Goal: Task Accomplishment & Management: Manage account settings

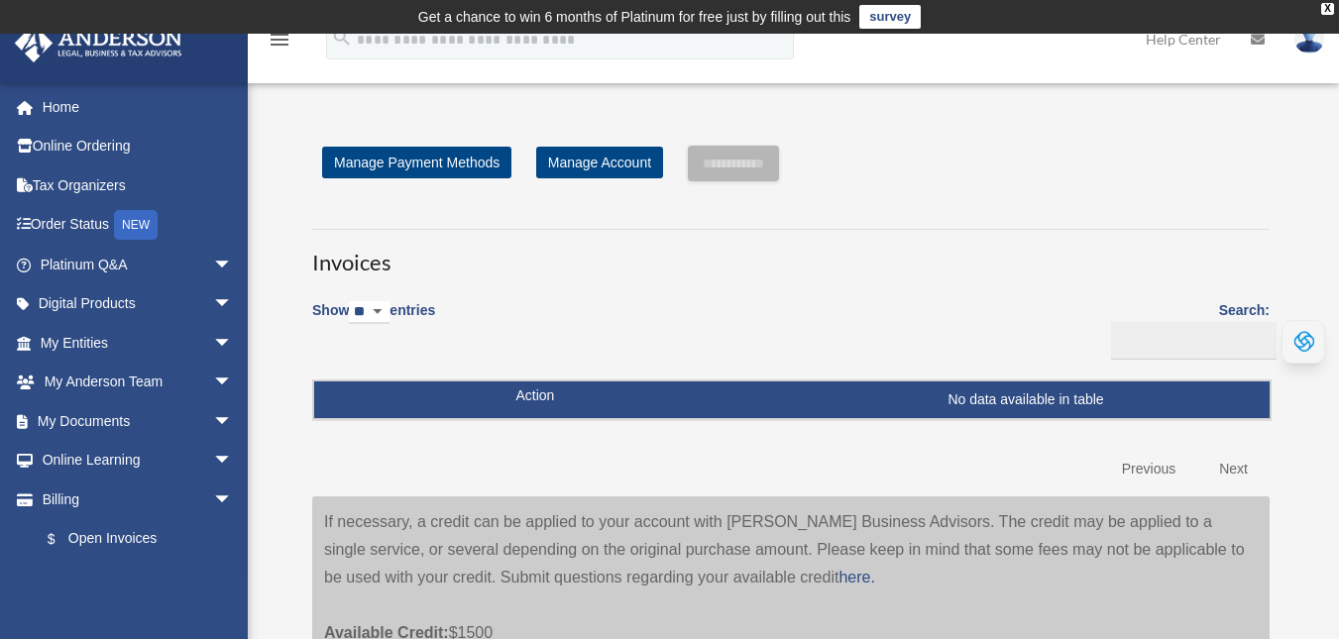
click at [1308, 40] on img at bounding box center [1310, 39] width 30 height 29
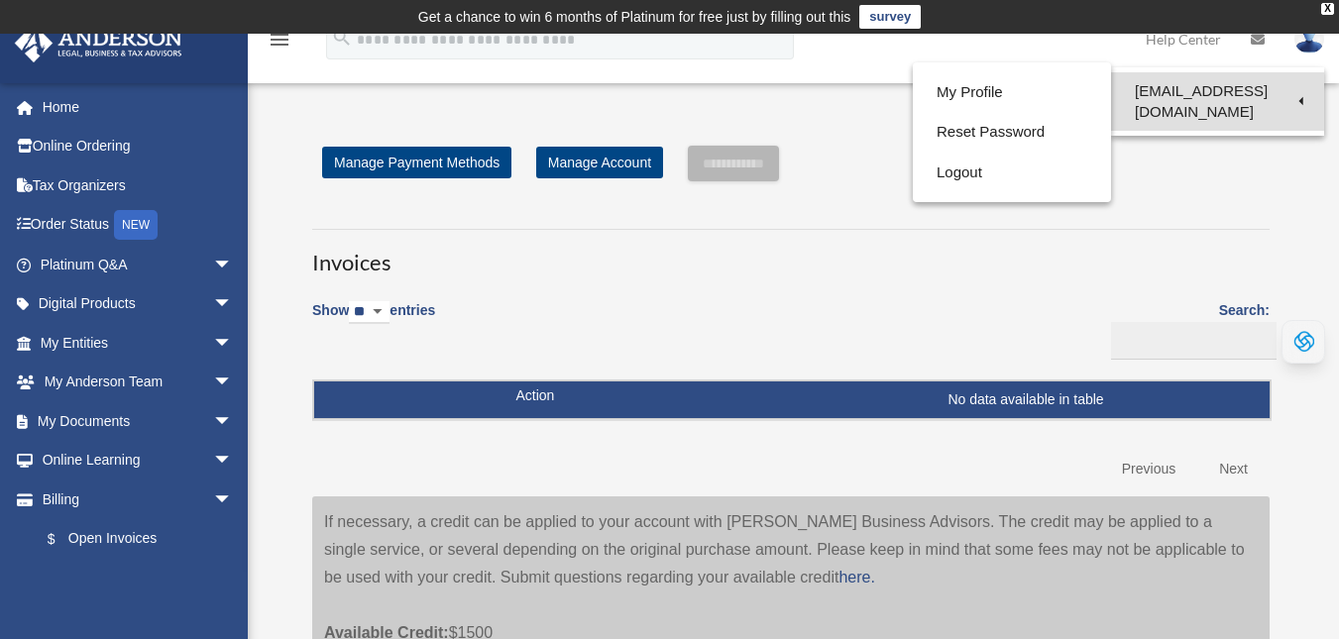
click at [1227, 93] on link "[EMAIL_ADDRESS][DOMAIN_NAME]" at bounding box center [1217, 101] width 213 height 58
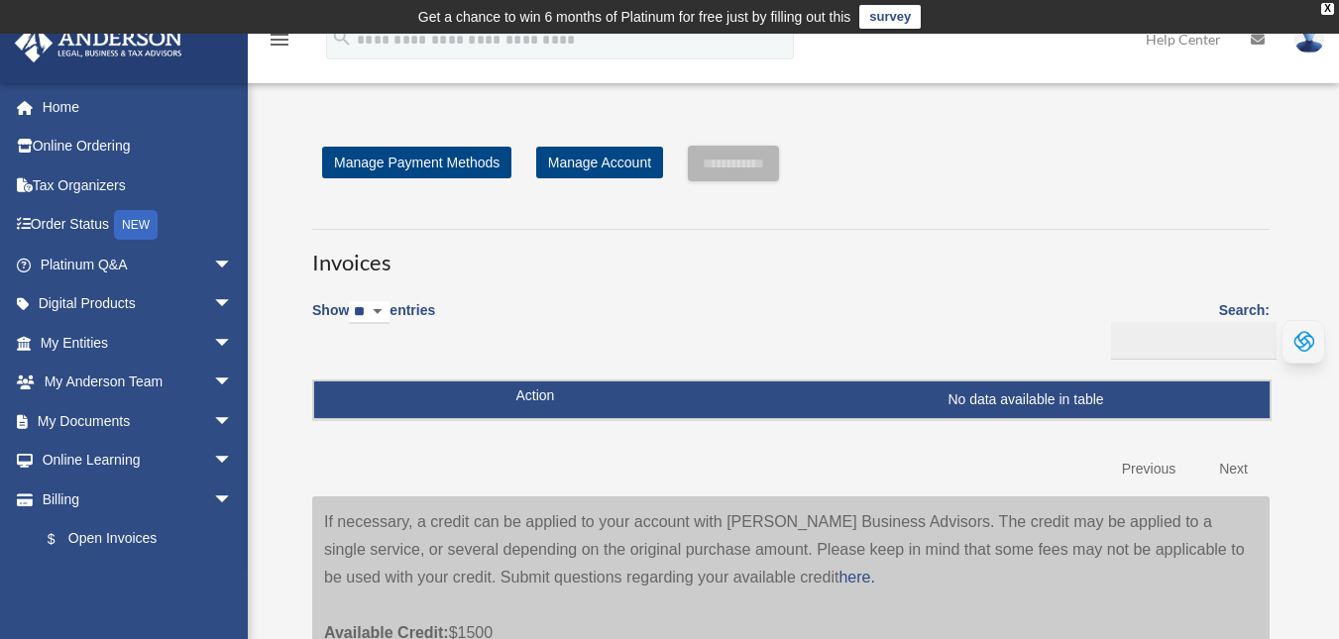
click at [1317, 44] on img at bounding box center [1310, 39] width 30 height 29
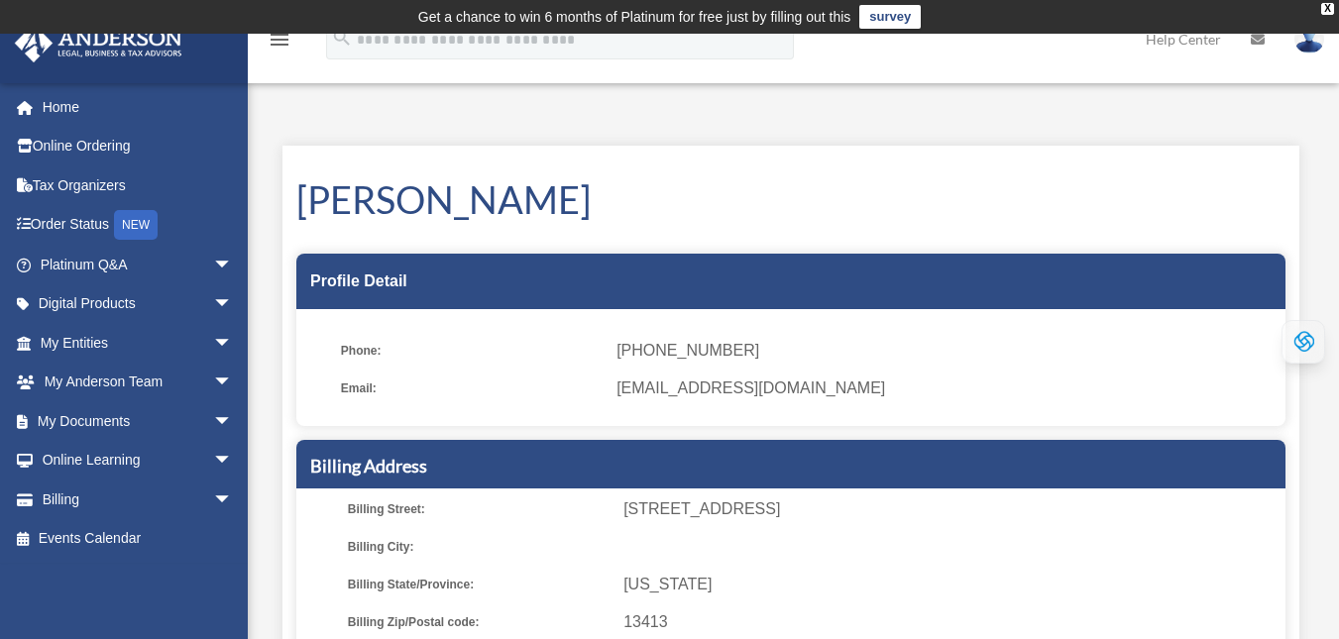
click at [1304, 44] on img at bounding box center [1310, 39] width 30 height 29
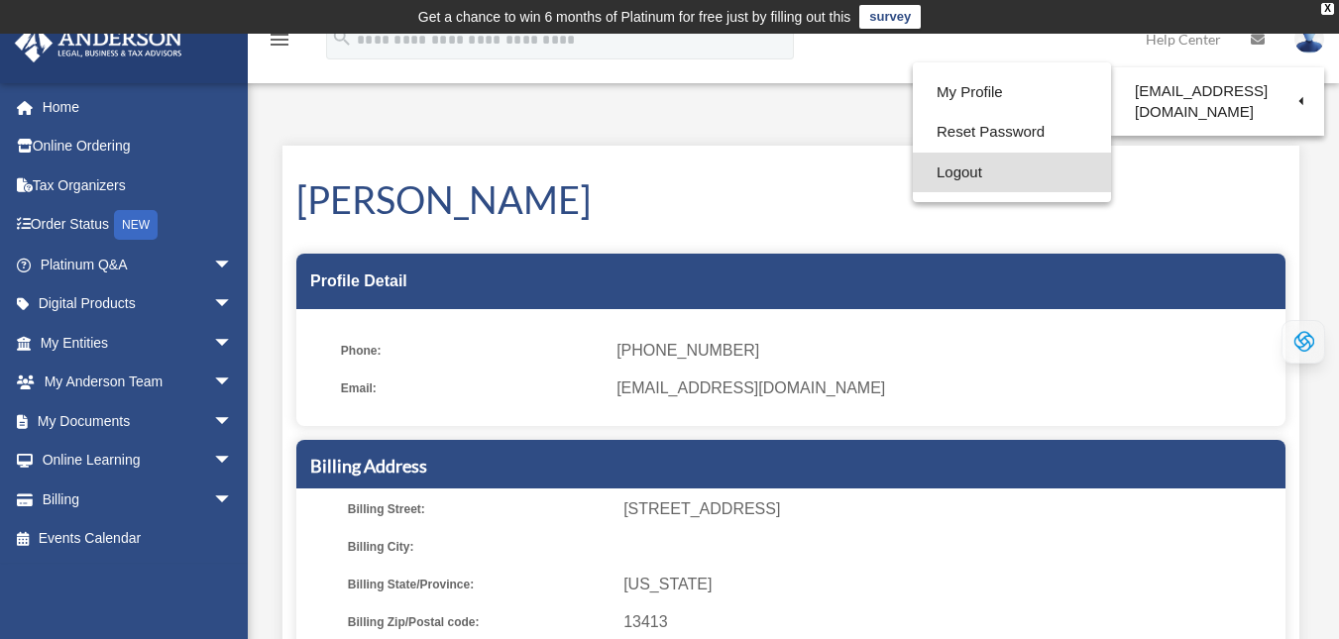
click at [964, 172] on link "Logout" at bounding box center [1012, 173] width 198 height 41
